Goal: Navigation & Orientation: Find specific page/section

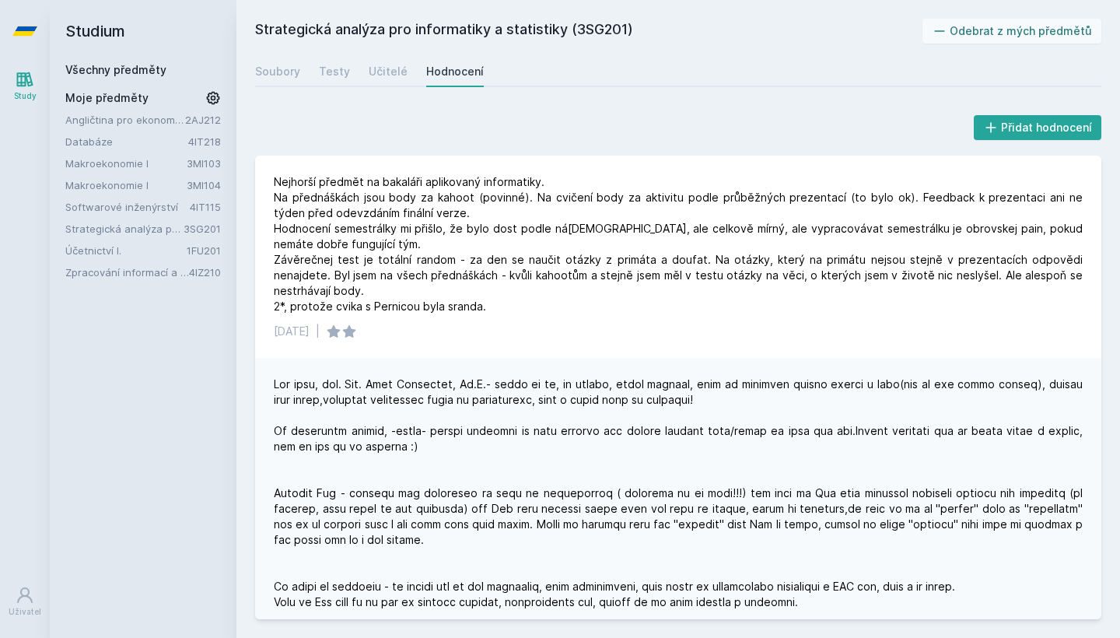
click at [114, 273] on link "Zpracování informací a znalostí" at bounding box center [127, 273] width 124 height 16
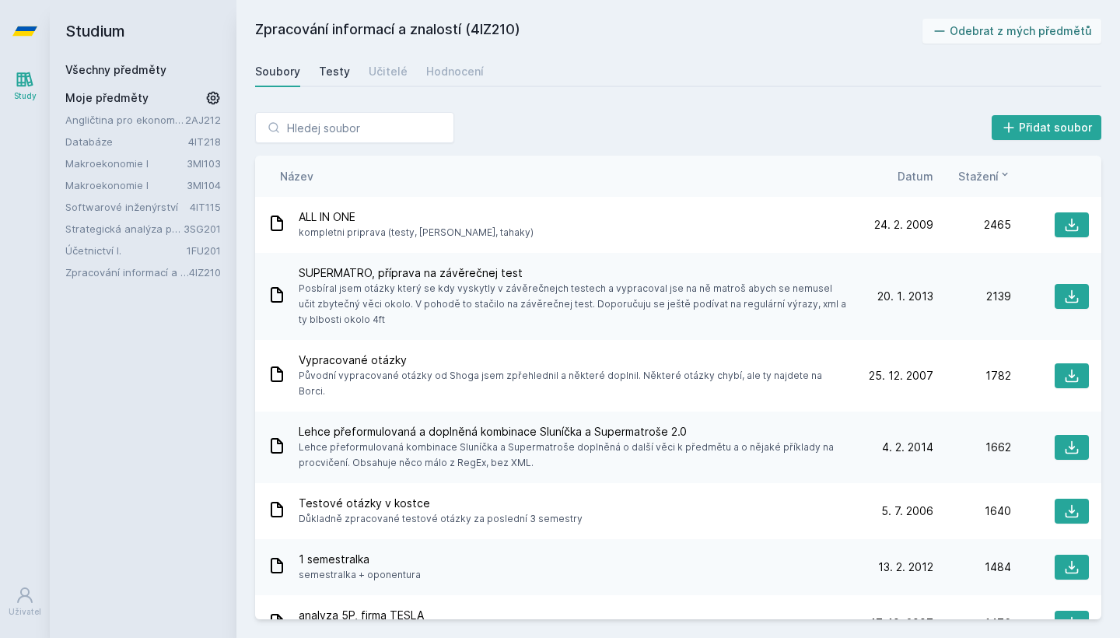
click at [338, 70] on div "Testy" at bounding box center [334, 72] width 31 height 16
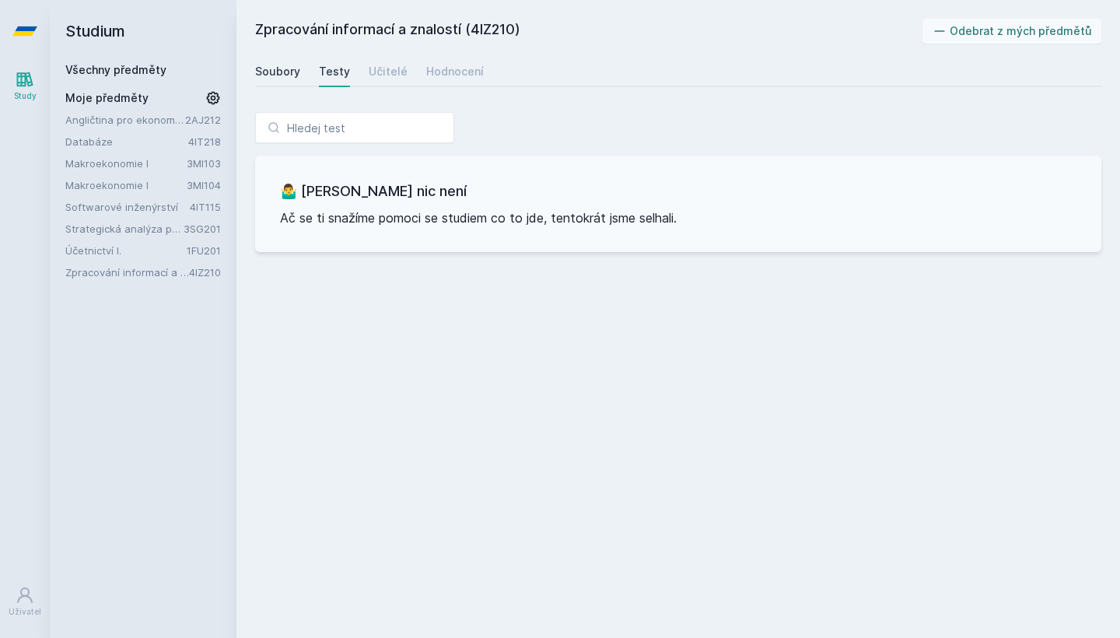
click at [293, 72] on div "Soubory" at bounding box center [277, 72] width 45 height 16
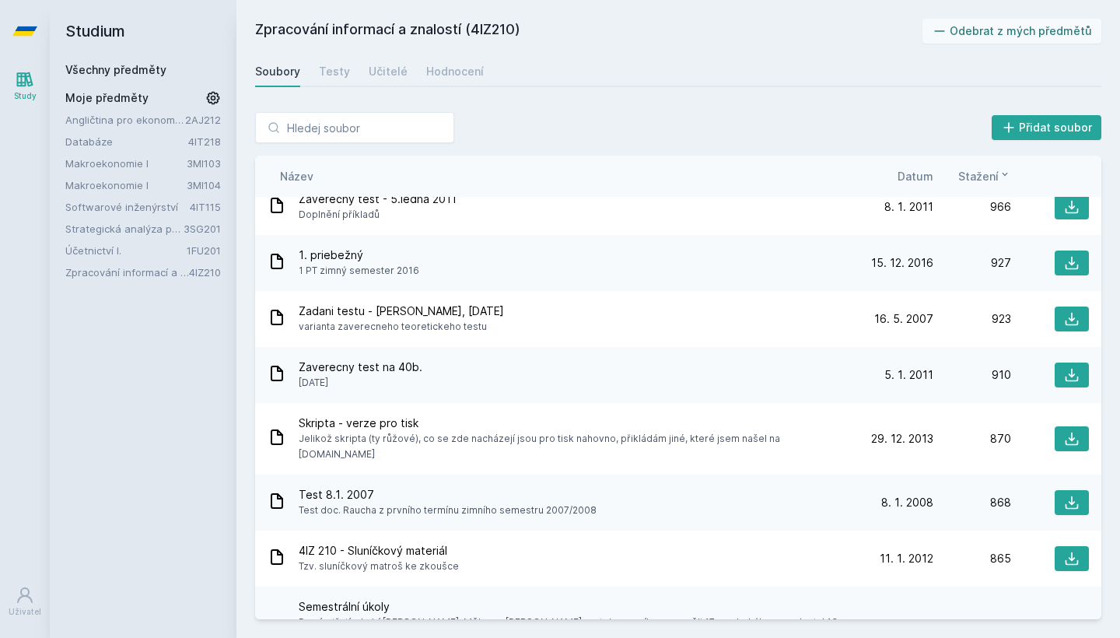
scroll to position [588, 0]
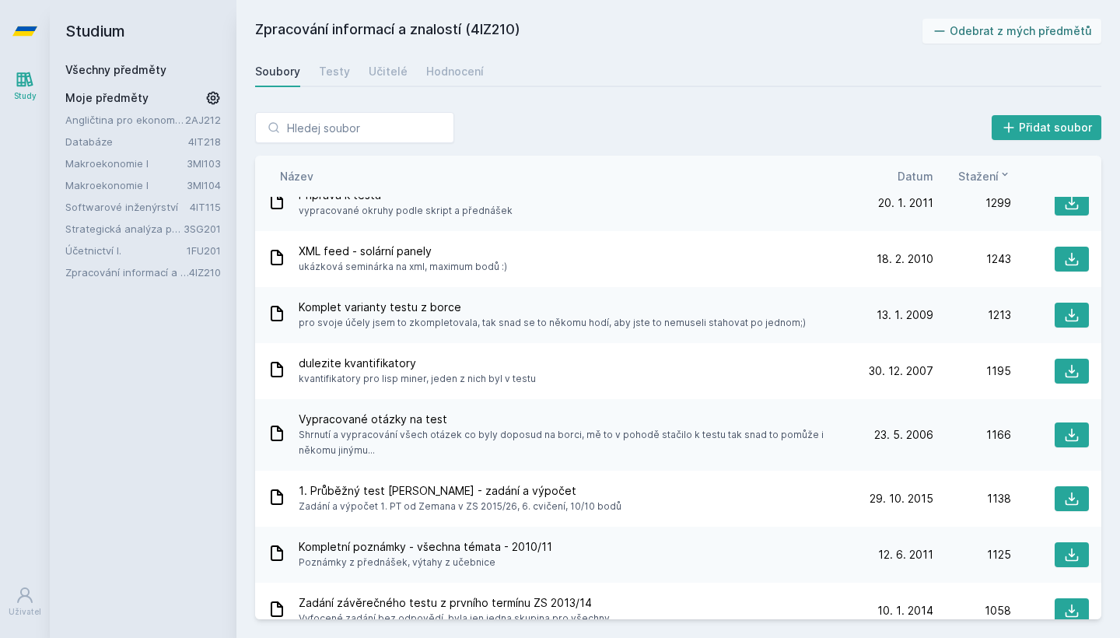
click at [913, 178] on span "Datum" at bounding box center [916, 176] width 36 height 16
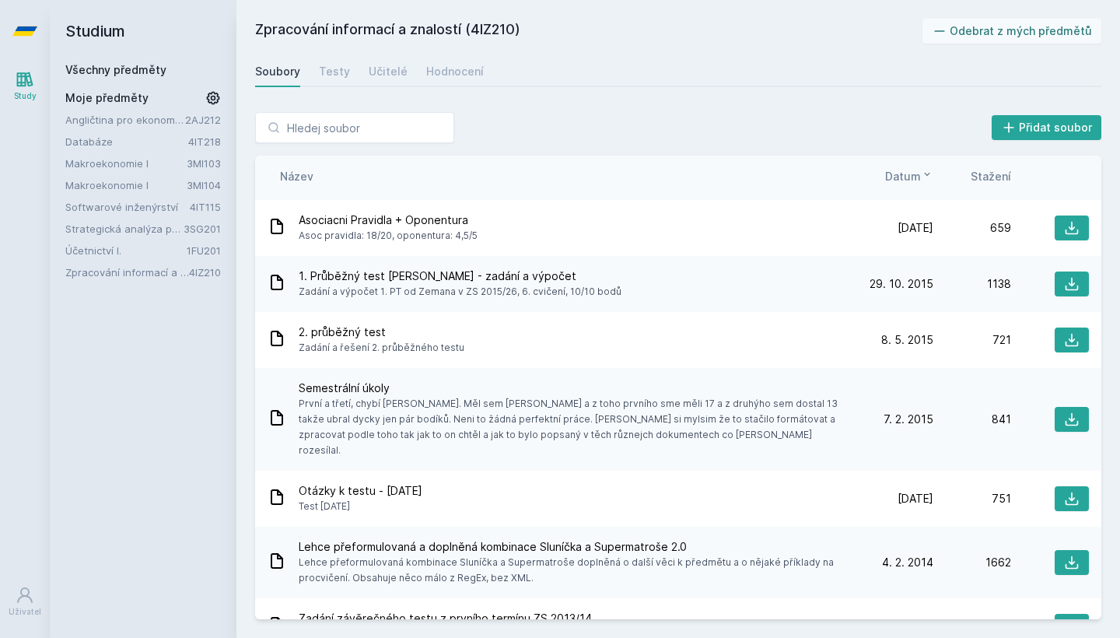
click at [913, 178] on span "Datum" at bounding box center [903, 176] width 36 height 16
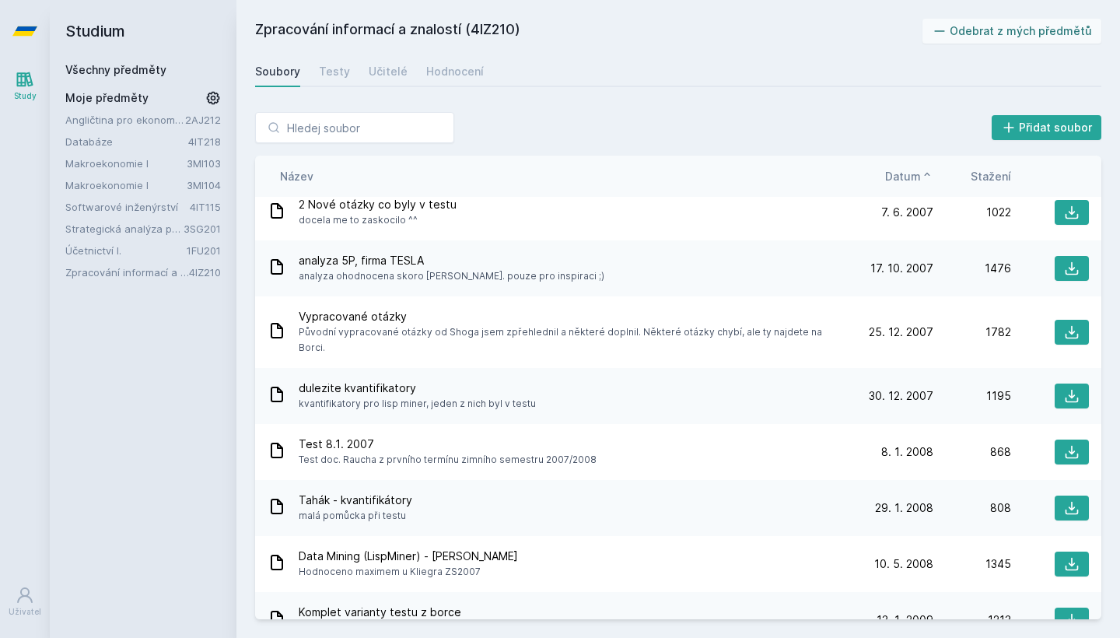
click at [913, 178] on span "Datum" at bounding box center [903, 176] width 36 height 16
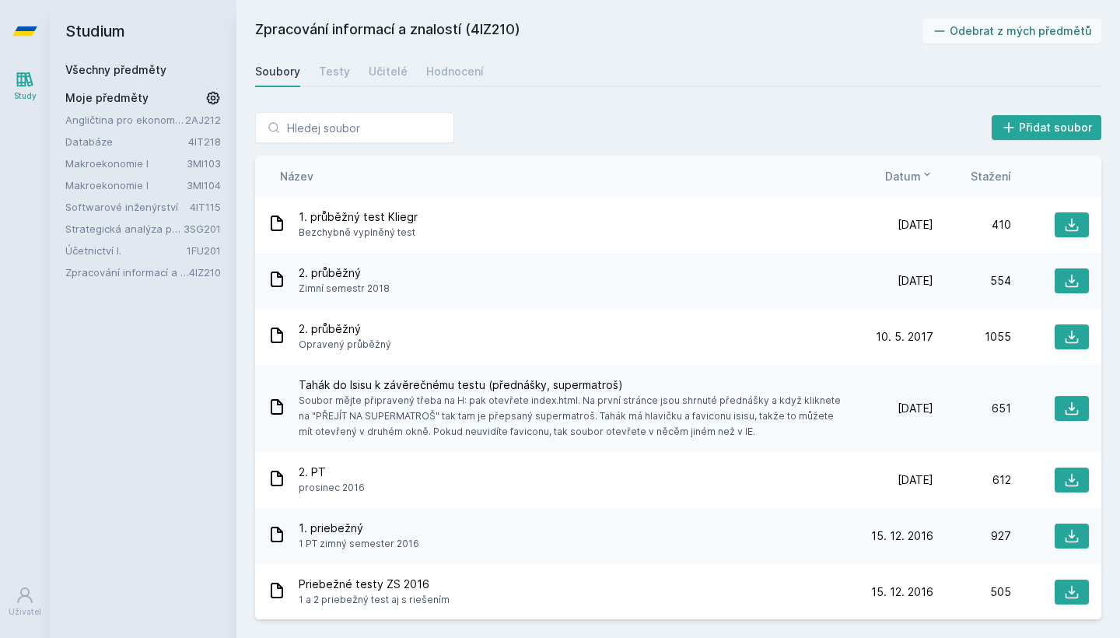
scroll to position [0, 0]
click at [1074, 224] on icon at bounding box center [1072, 225] width 13 height 13
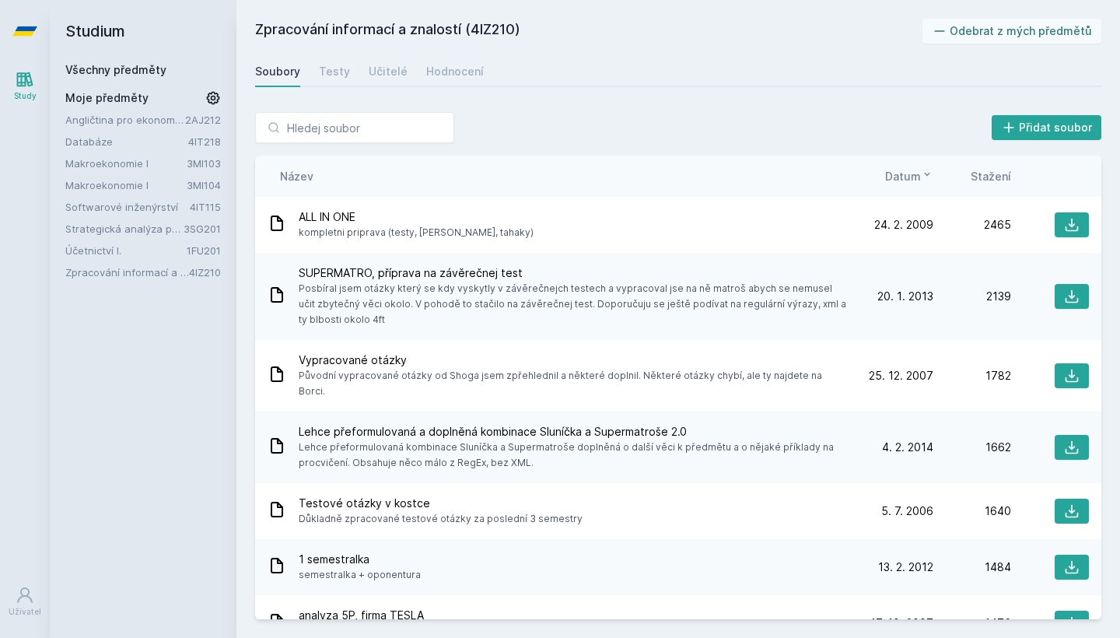
drag, startPoint x: 542, startPoint y: 30, endPoint x: 257, endPoint y: 25, distance: 285.6
click at [256, 25] on h2 "Zpracování informací a znalostí (4IZ210)" at bounding box center [589, 31] width 668 height 25
copy h2 "Zpracování informací a znalostí (4IZ210)"
click at [912, 173] on span "Datum" at bounding box center [903, 176] width 36 height 16
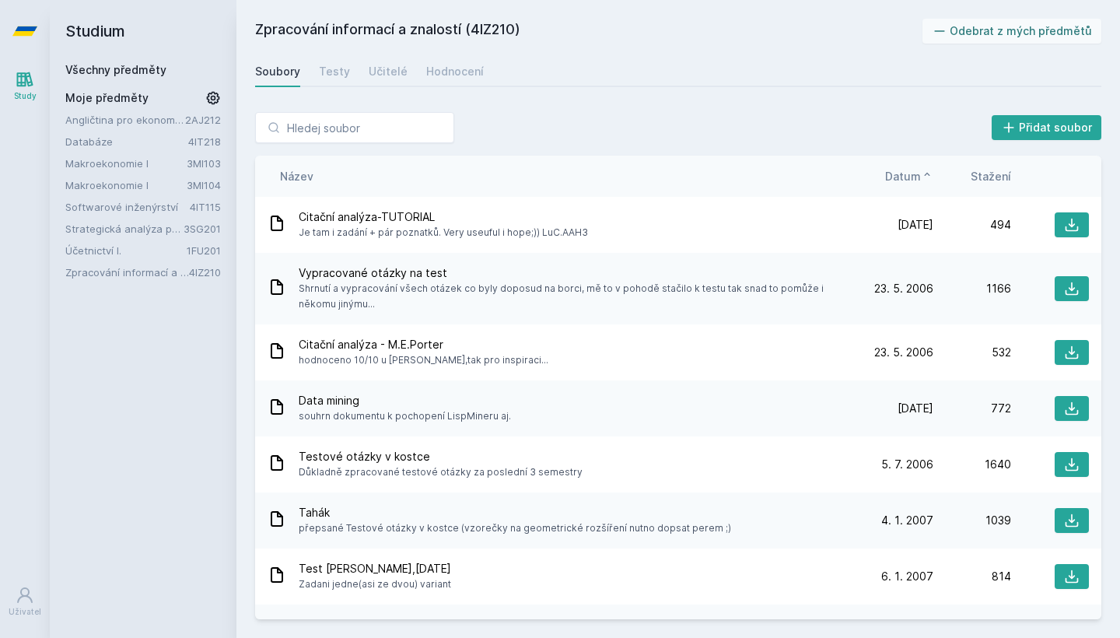
click at [909, 179] on span "Datum" at bounding box center [903, 176] width 36 height 16
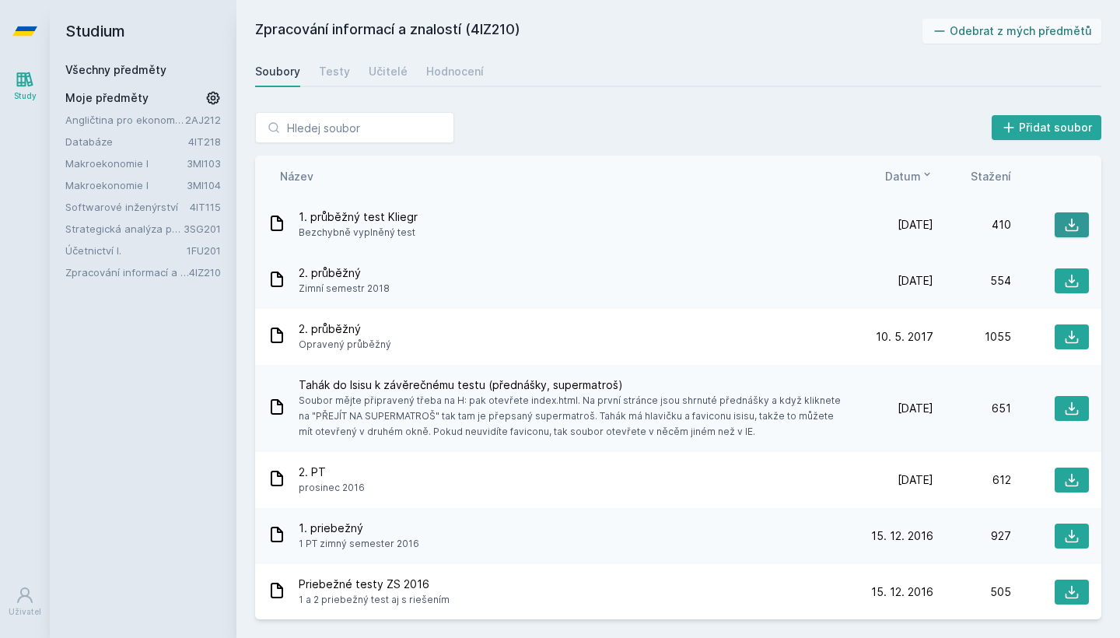
click at [1074, 226] on icon at bounding box center [1072, 225] width 16 height 16
